Goal: Information Seeking & Learning: Understand process/instructions

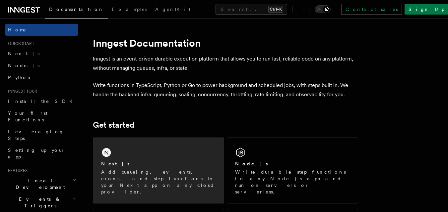
click at [192, 163] on div "Next.js" at bounding box center [158, 164] width 115 height 7
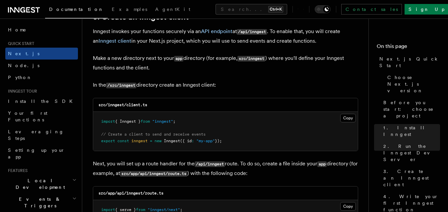
scroll to position [812, 0]
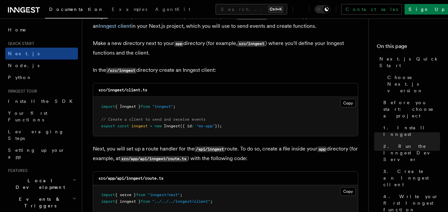
click at [115, 90] on code "src/inngest/client.ts" at bounding box center [122, 90] width 49 height 5
copy code "inngest"
click at [135, 90] on code "src/inngest/client.ts" at bounding box center [122, 90] width 49 height 5
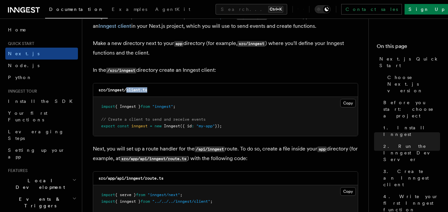
copy code "client.ts"
click at [343, 103] on button "Copy Copied" at bounding box center [348, 103] width 16 height 9
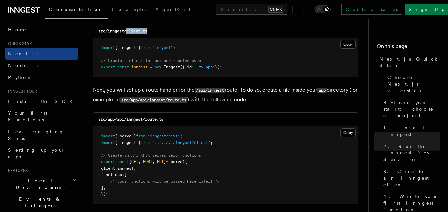
scroll to position [893, 0]
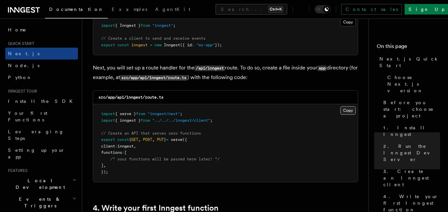
click at [344, 110] on button "Copy Copied" at bounding box center [348, 110] width 16 height 9
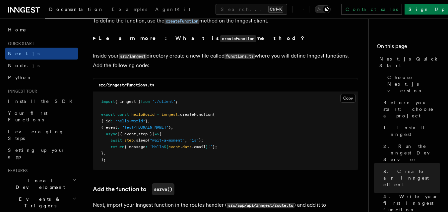
scroll to position [1174, 0]
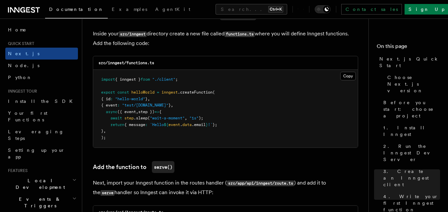
click at [141, 63] on code "src/inngest/functions.ts" at bounding box center [126, 63] width 56 height 5
copy code "functions.ts"
click at [343, 78] on button "Copy Copied" at bounding box center [348, 76] width 16 height 9
